Goal: Task Accomplishment & Management: Use online tool/utility

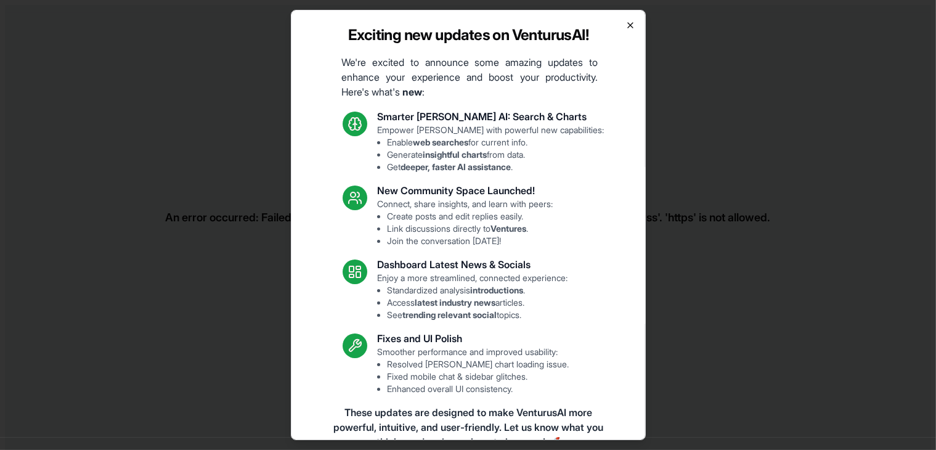
click at [625, 23] on icon "button" at bounding box center [630, 25] width 10 height 10
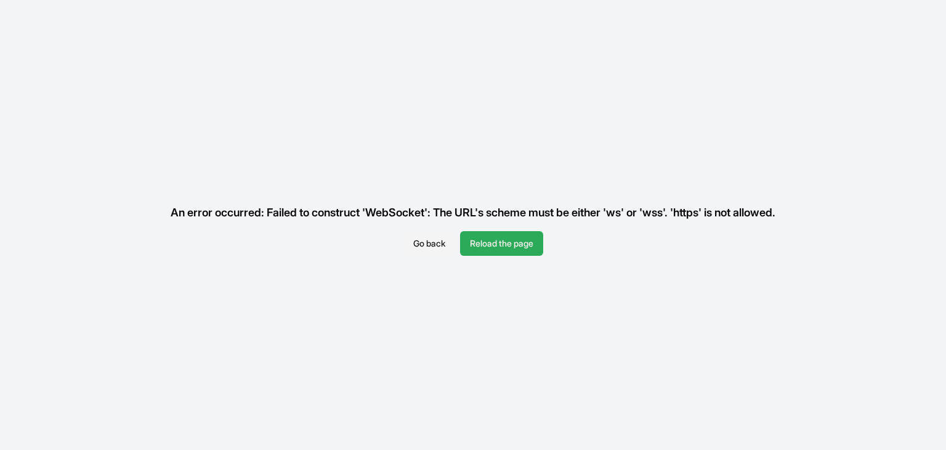
click at [491, 241] on button "Reload the page" at bounding box center [501, 243] width 83 height 25
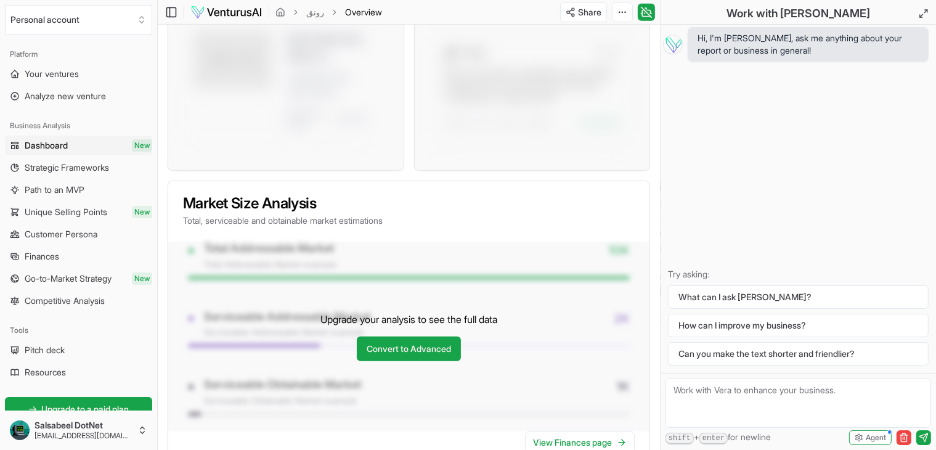
scroll to position [722, 0]
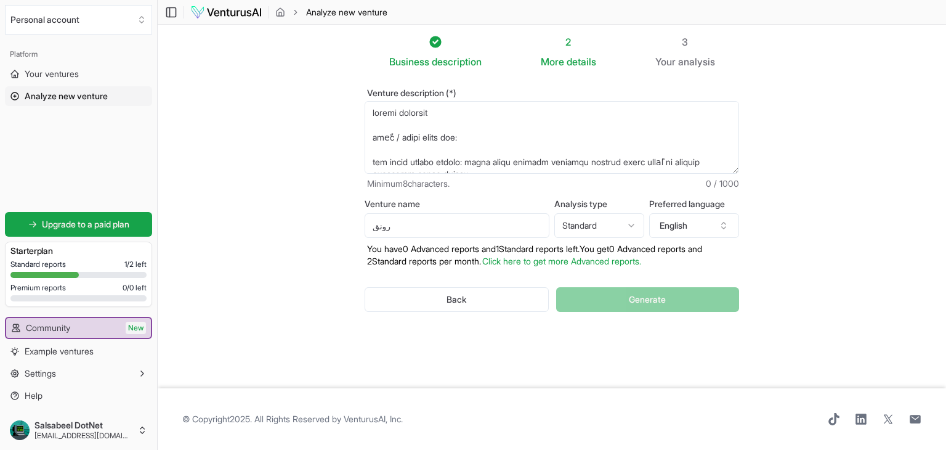
click at [612, 222] on html "We value your privacy We use cookies to enhance your browsing experience, serve…" at bounding box center [473, 225] width 946 height 450
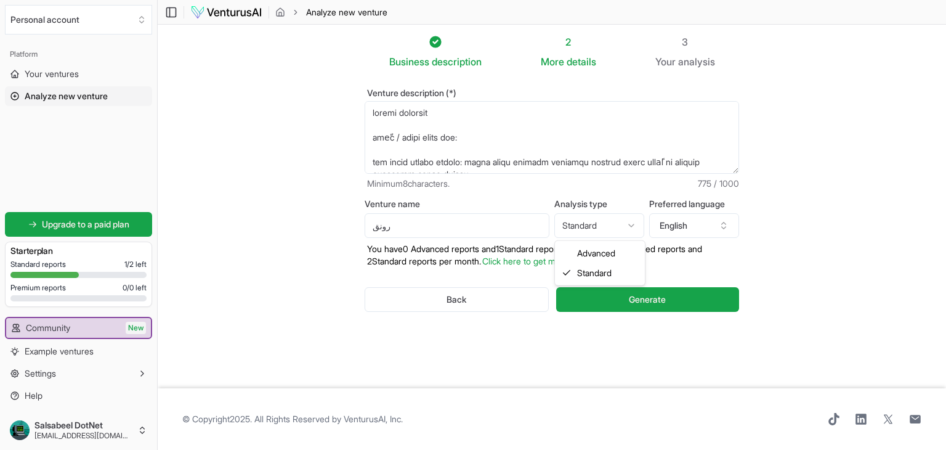
select select "advanced"
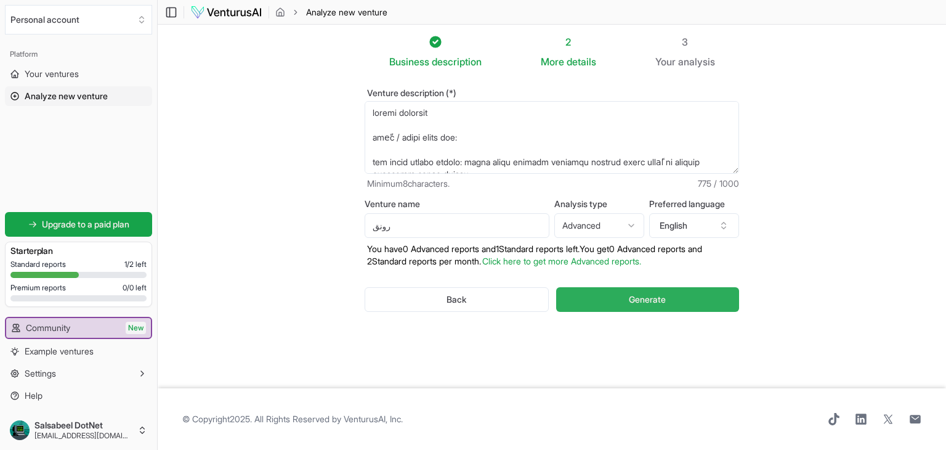
click at [660, 302] on span "Generate" at bounding box center [647, 299] width 37 height 12
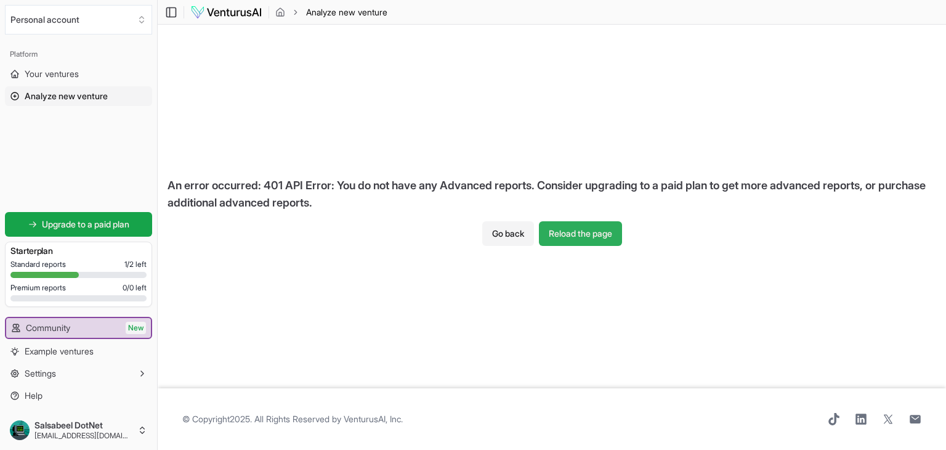
click at [567, 236] on button "Reload the page" at bounding box center [580, 233] width 83 height 25
